Goal: Information Seeking & Learning: Understand process/instructions

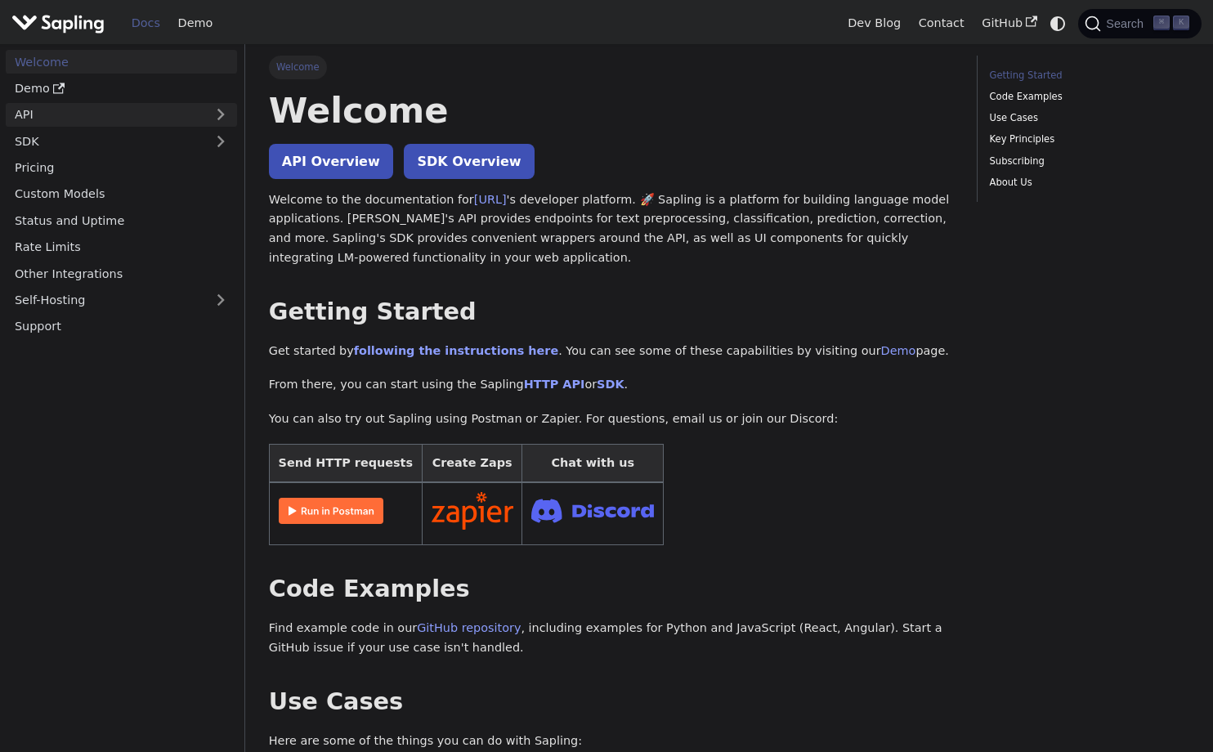
click at [82, 114] on link "API" at bounding box center [105, 115] width 199 height 24
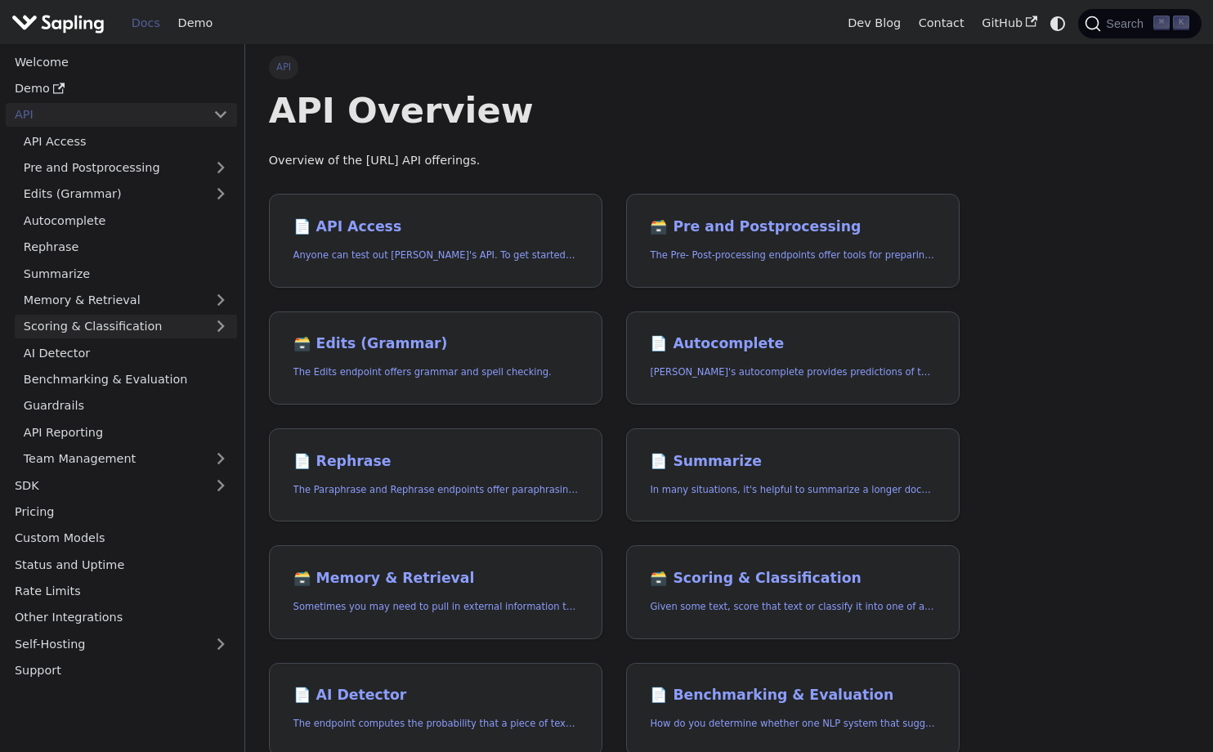
click at [181, 315] on link "Scoring & Classification" at bounding box center [126, 327] width 222 height 24
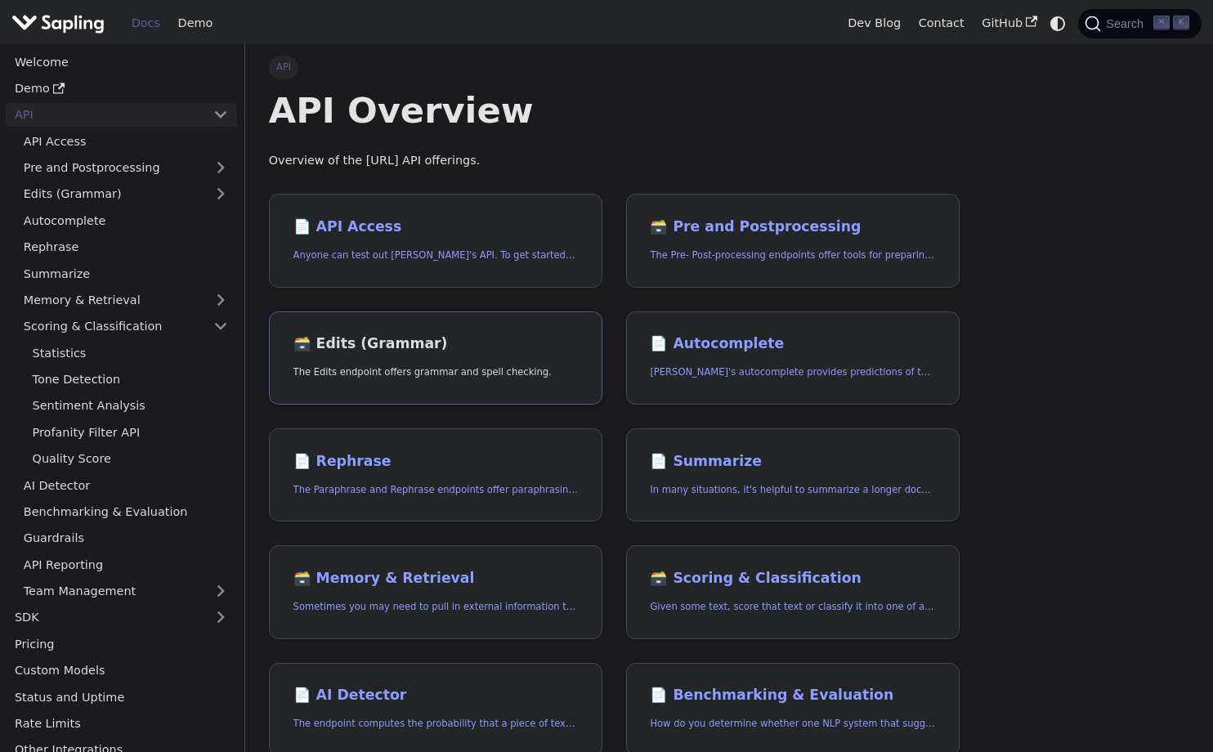
click at [367, 355] on link "🗃️ Edits (Grammar) The Edits endpoint offers grammar and spell checking." at bounding box center [436, 358] width 334 height 94
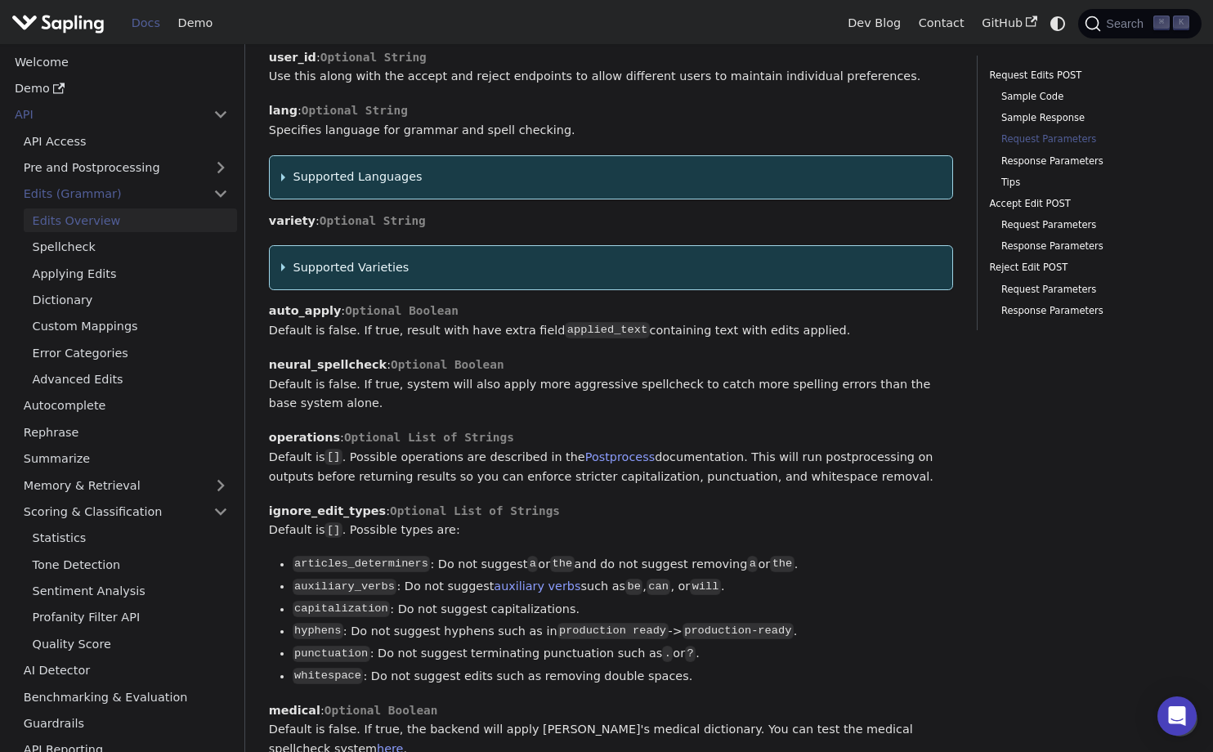
scroll to position [1633, 0]
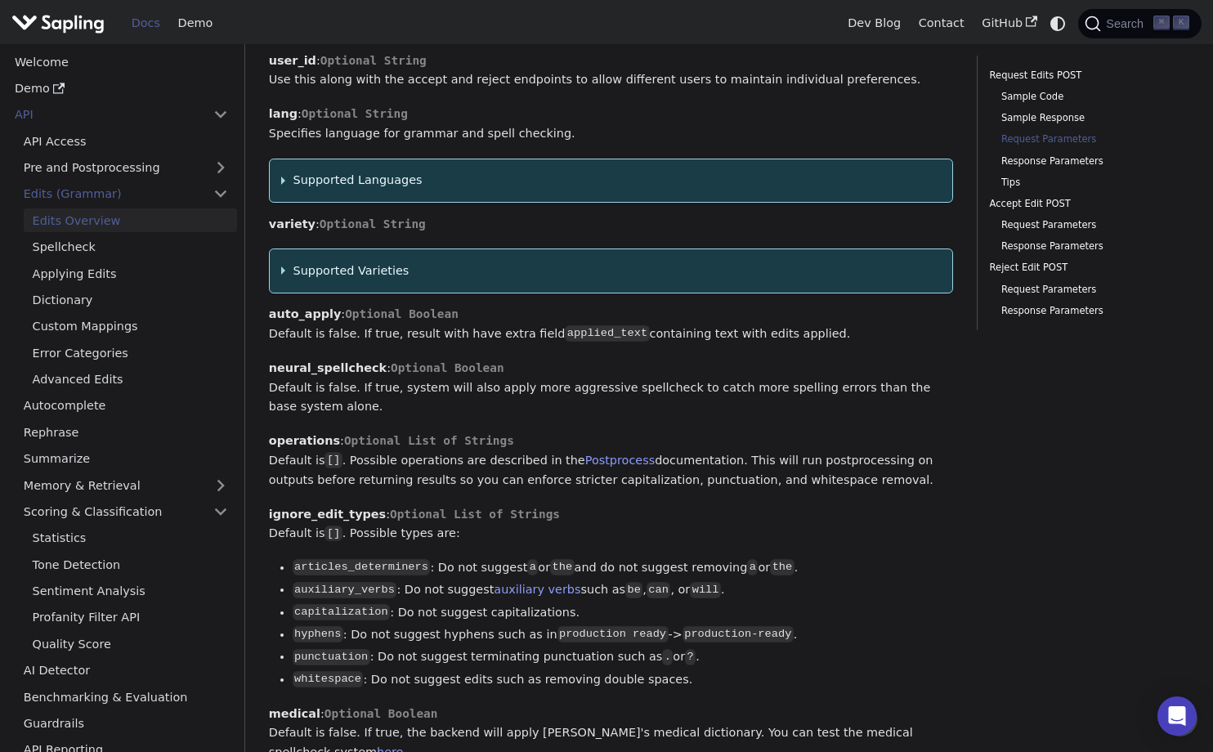
click at [374, 248] on details "Supported Varieties This option is currently available for: English, Chinese (中…" at bounding box center [611, 270] width 685 height 45
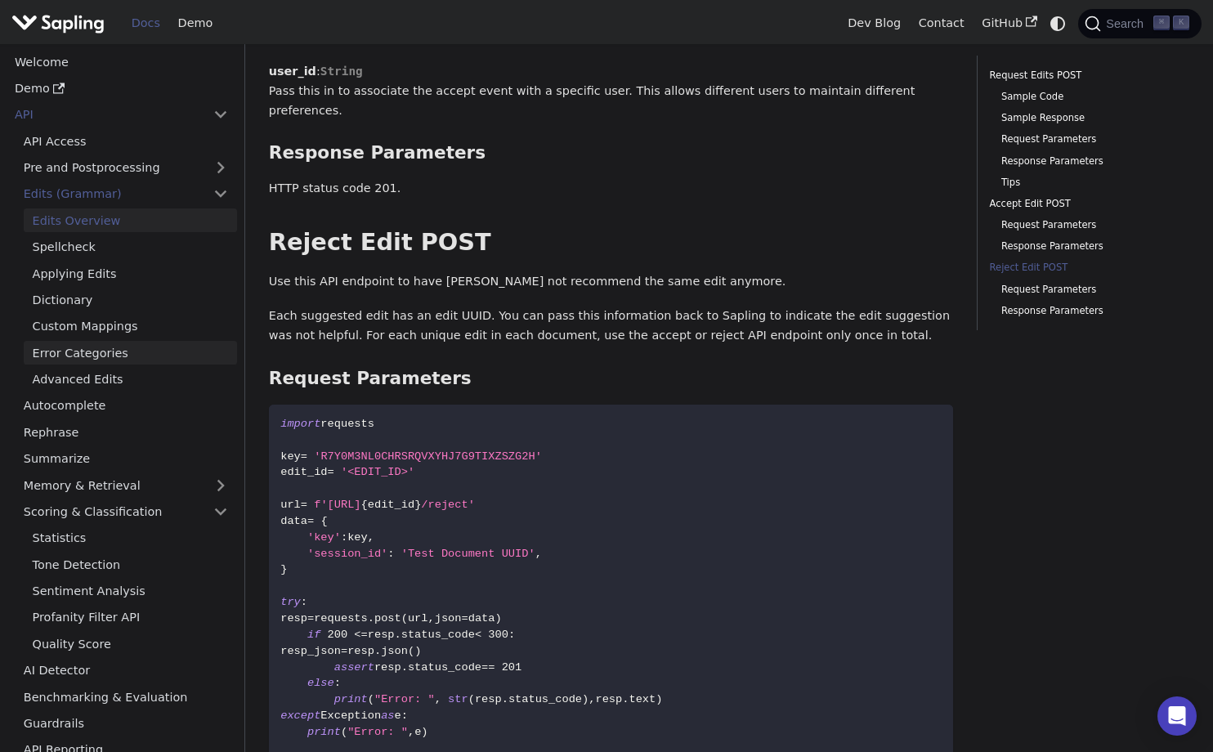
scroll to position [3734, 0]
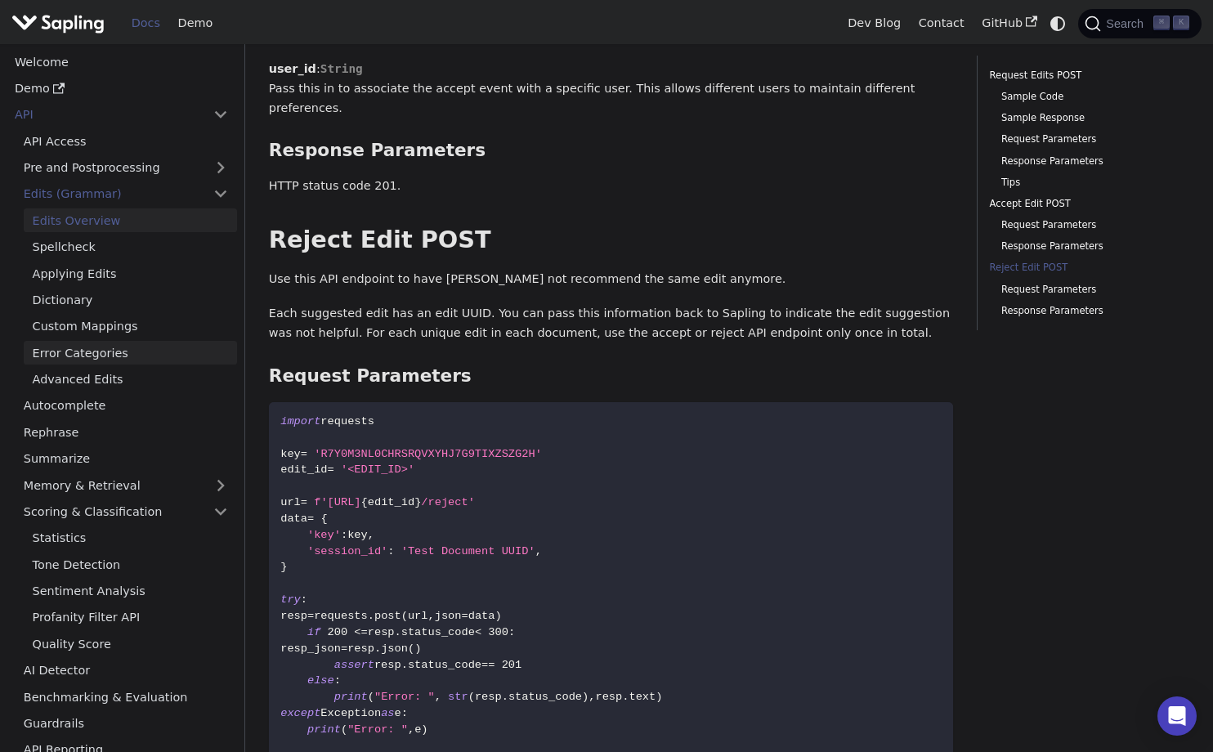
click at [117, 341] on link "Error Categories" at bounding box center [130, 353] width 213 height 24
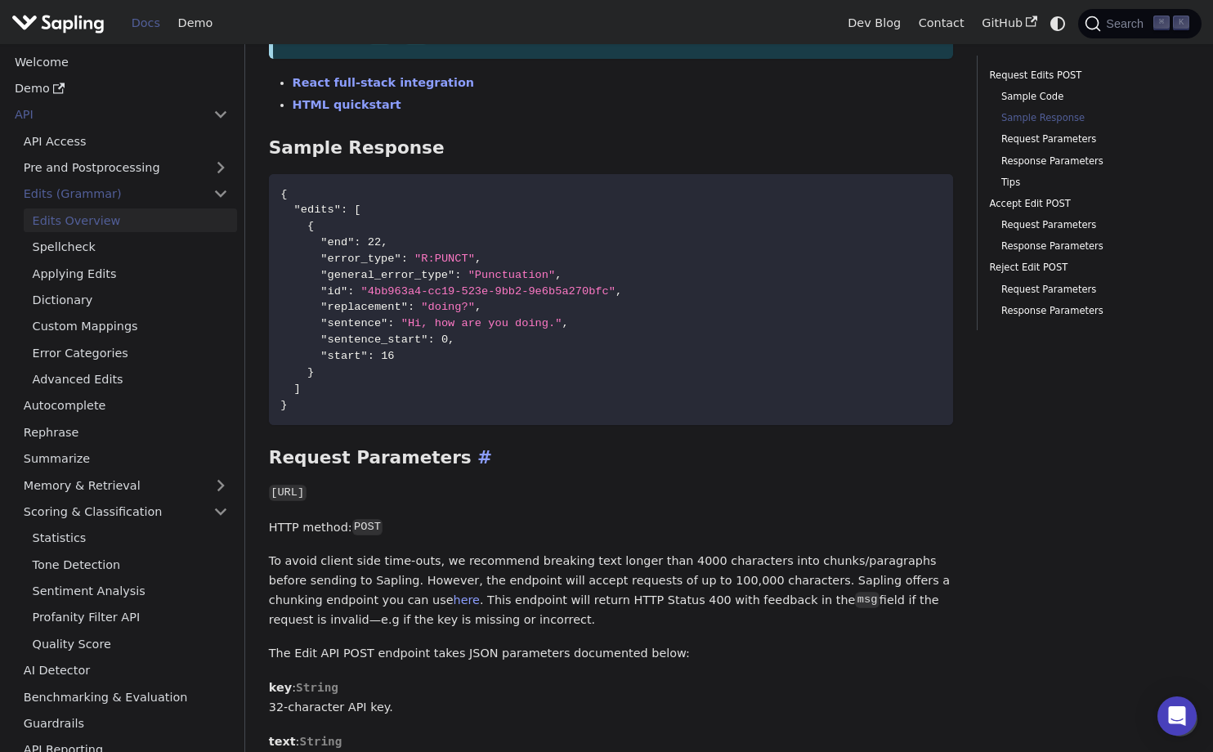
scroll to position [843, 0]
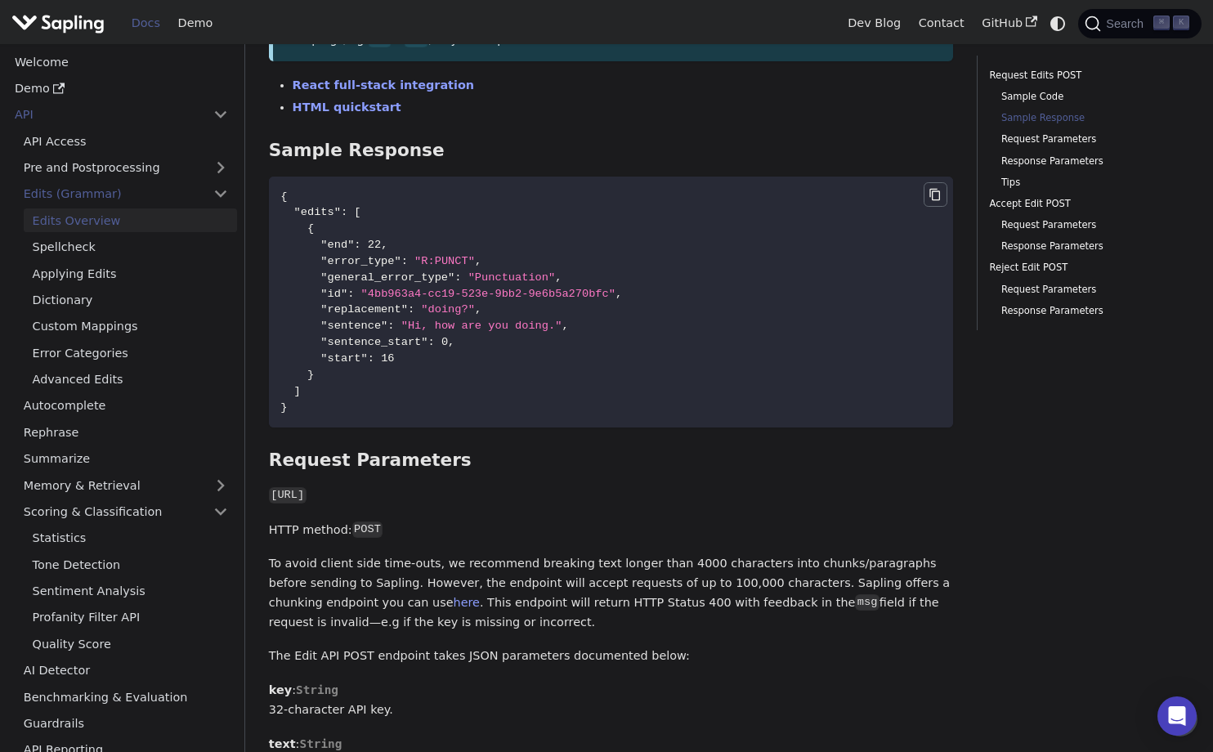
click at [940, 189] on icon "Copy code to clipboard" at bounding box center [935, 195] width 11 height 12
